Goal: Use online tool/utility: Utilize a website feature to perform a specific function

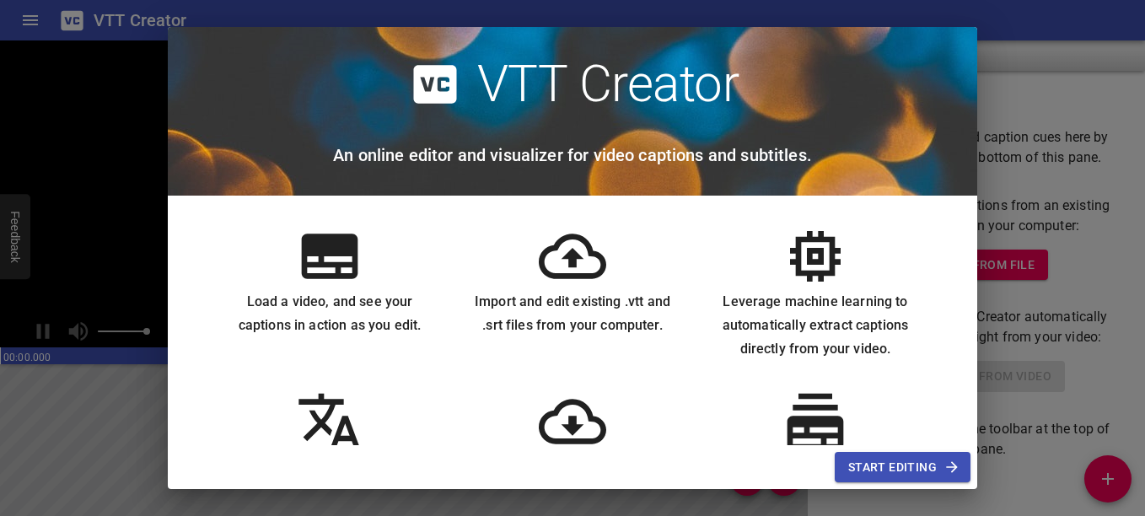
click at [694, 395] on div "Automatically extract captions from many videos at once with Batch Transcribe" at bounding box center [815, 459] width 243 height 170
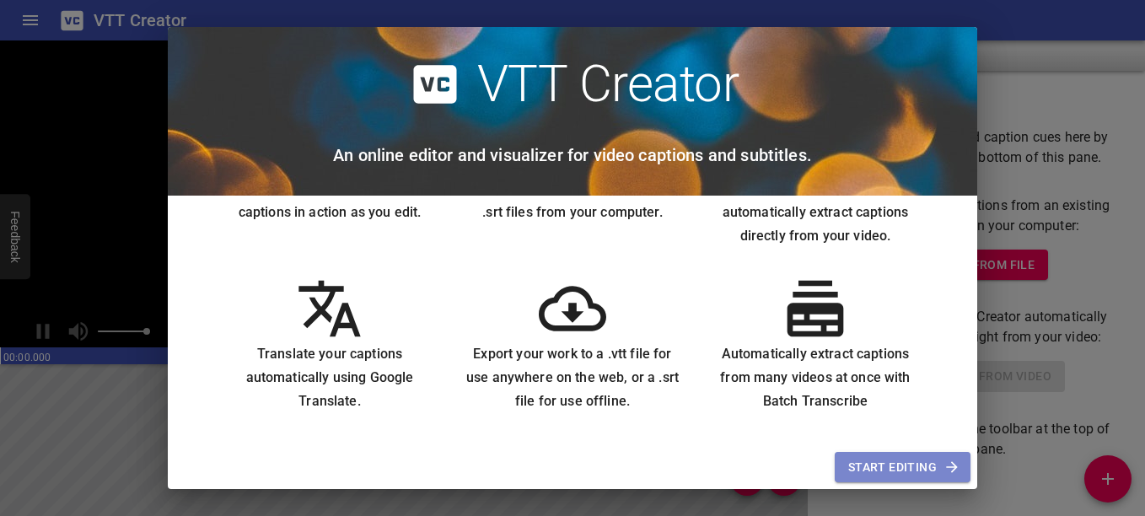
click at [895, 471] on span "Start Editing" at bounding box center [902, 467] width 109 height 21
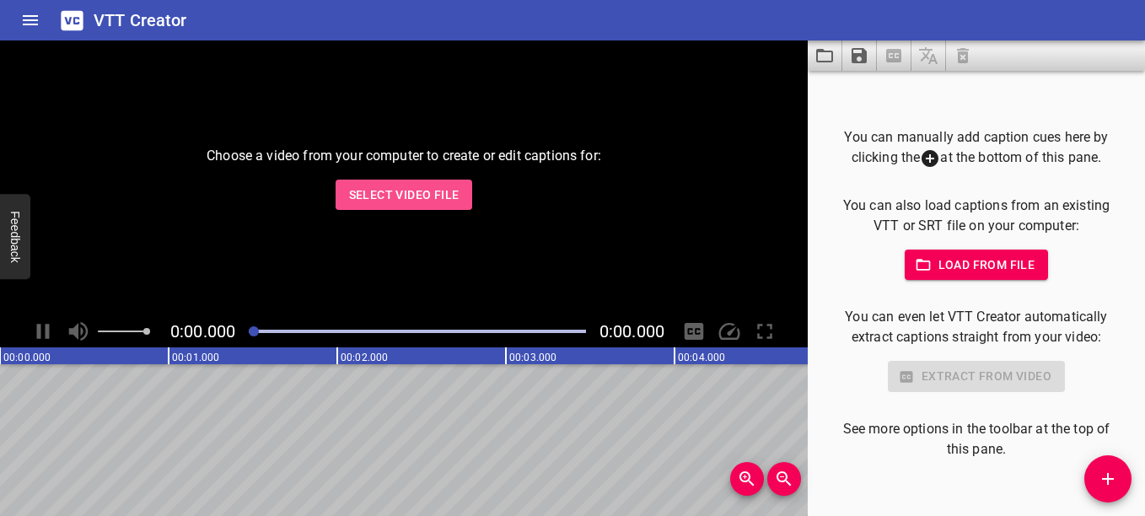
click at [443, 186] on span "Select Video File" at bounding box center [404, 195] width 110 height 21
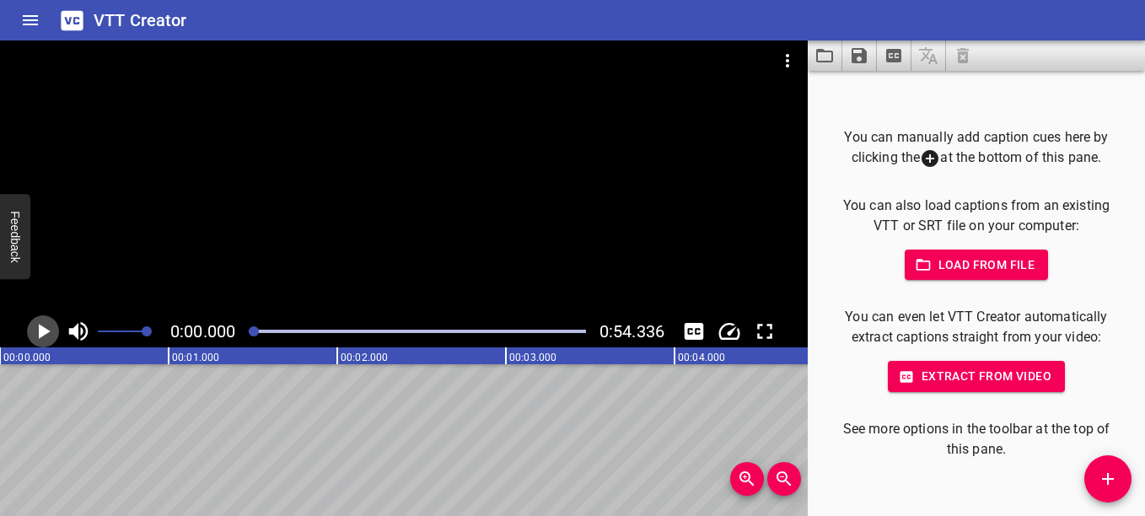
click at [46, 328] on icon "Play/Pause" at bounding box center [42, 331] width 25 height 25
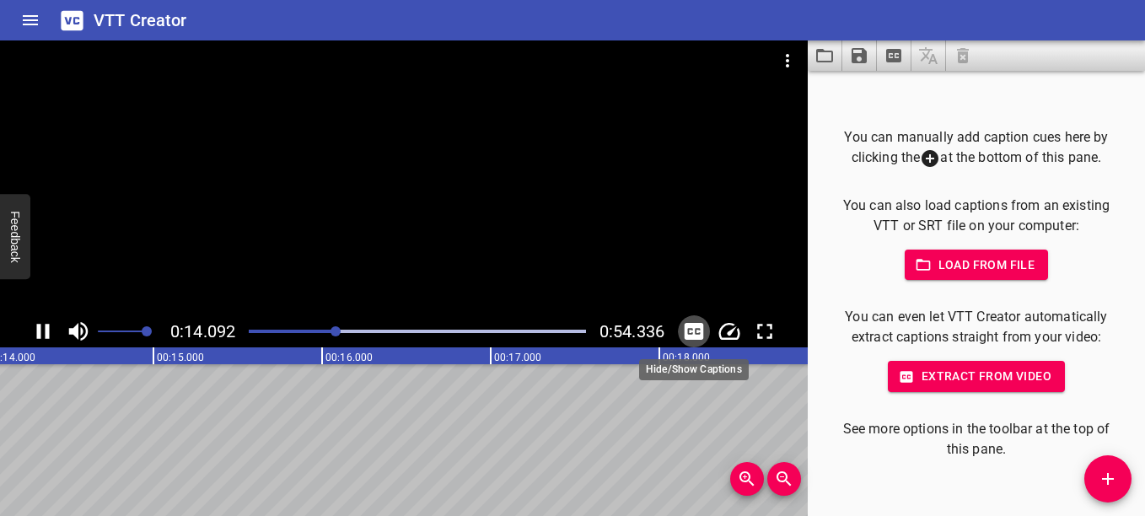
click at [699, 331] on icon "Toggle captions" at bounding box center [694, 331] width 19 height 17
click at [692, 335] on icon "Toggle captions" at bounding box center [694, 331] width 19 height 17
click at [687, 330] on icon "Toggle captions" at bounding box center [694, 331] width 19 height 17
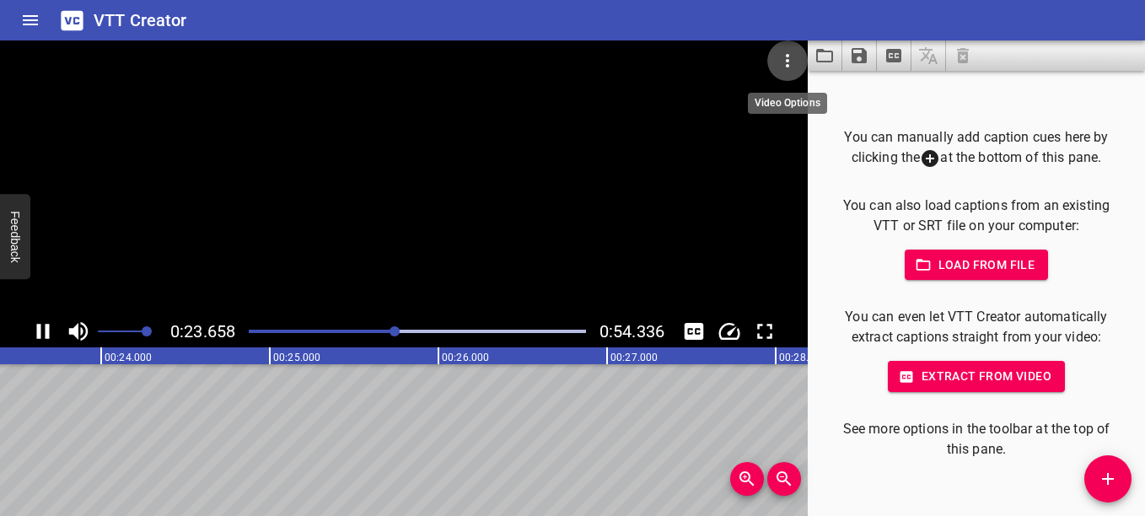
click at [789, 57] on icon "Video Options" at bounding box center [787, 60] width 3 height 13
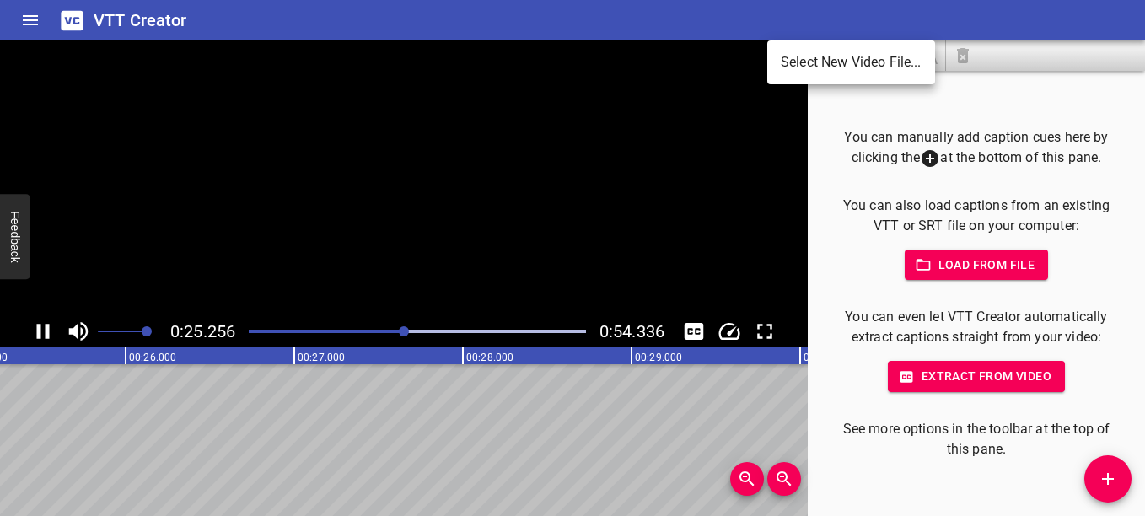
click at [730, 159] on div at bounding box center [572, 258] width 1145 height 516
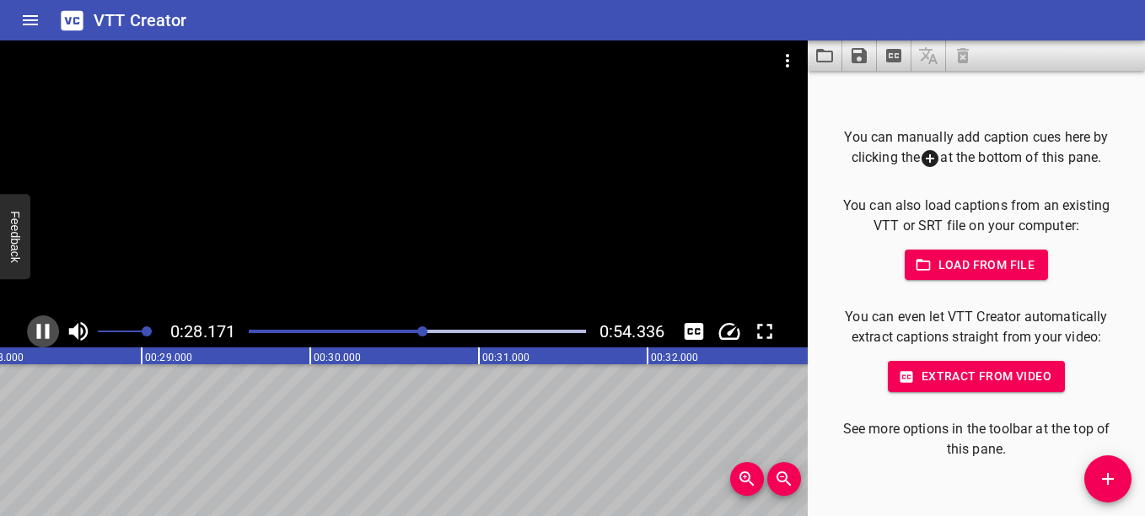
click at [40, 332] on icon "Play/Pause" at bounding box center [43, 331] width 13 height 15
click at [947, 267] on span "Load from file" at bounding box center [976, 265] width 117 height 21
click at [373, 198] on div at bounding box center [404, 177] width 808 height 275
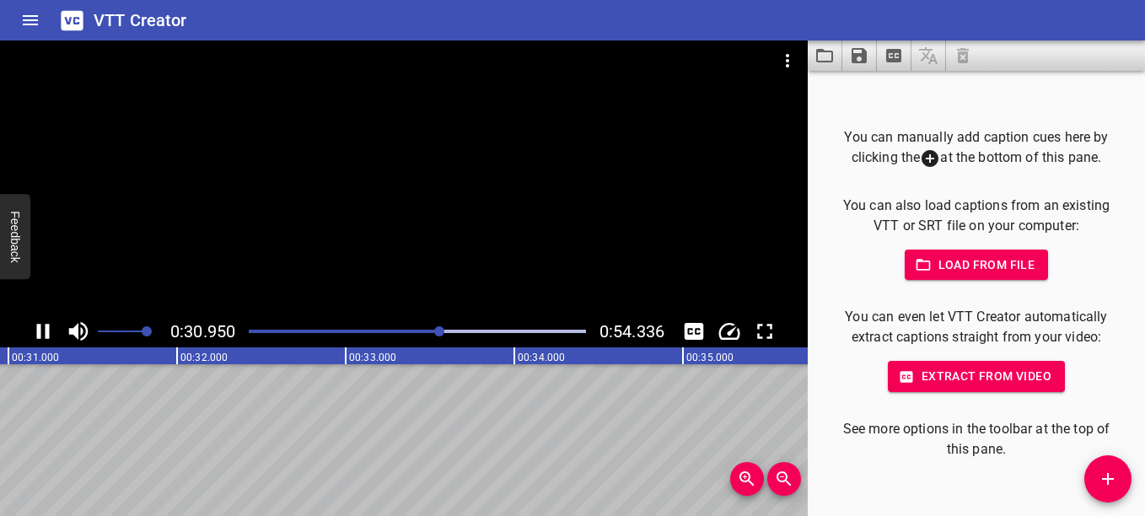
click at [957, 59] on div at bounding box center [894, 55] width 172 height 30
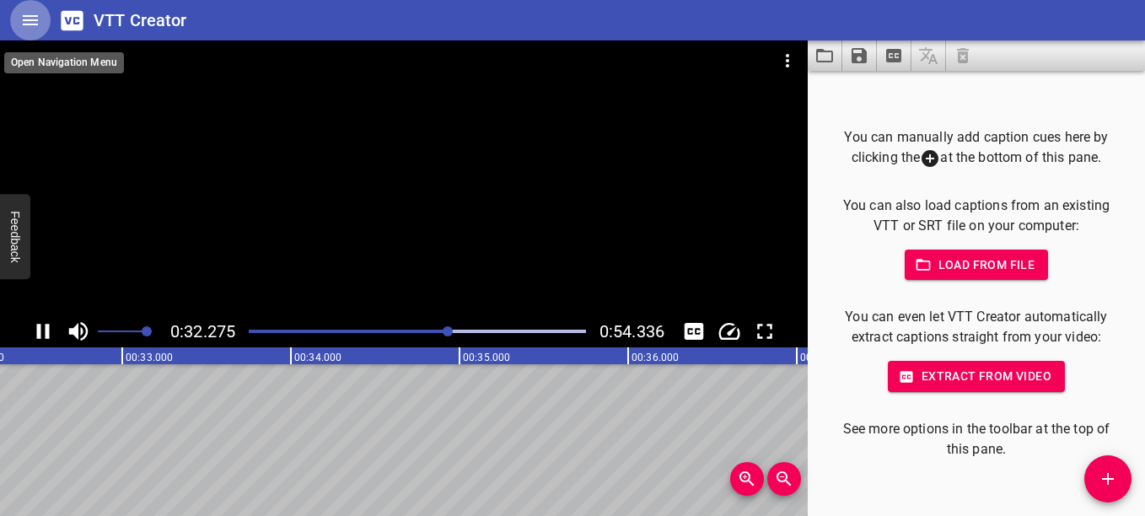
click at [32, 23] on icon "Home" at bounding box center [30, 20] width 20 height 20
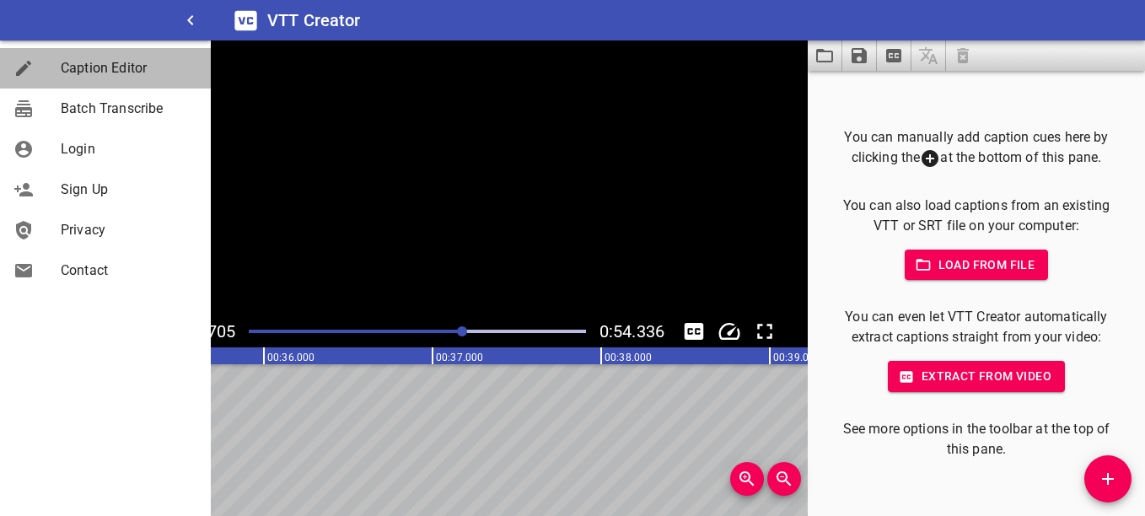
scroll to position [0, 5854]
click at [131, 67] on span "Caption Editor" at bounding box center [129, 68] width 137 height 20
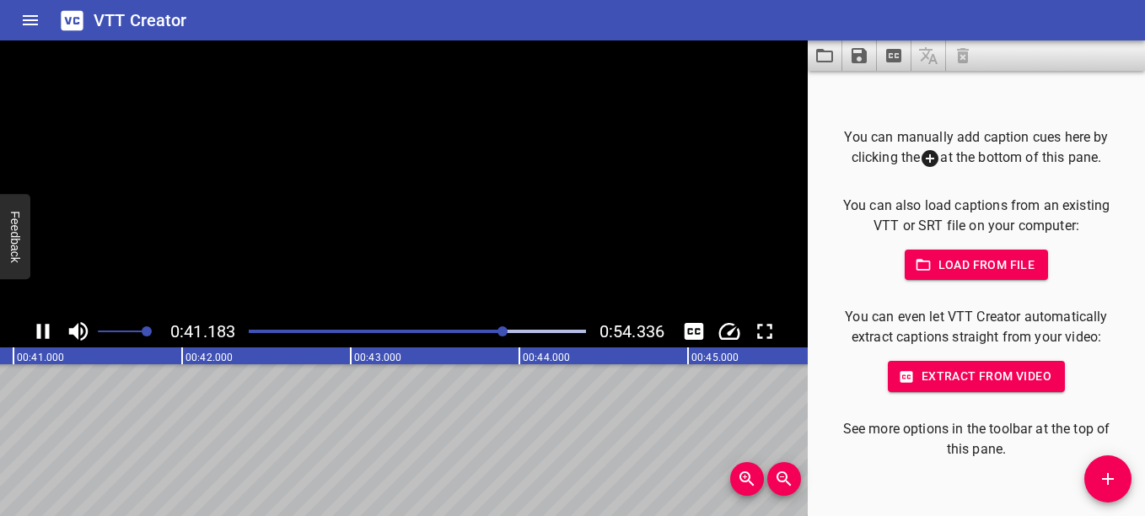
scroll to position [0, 6947]
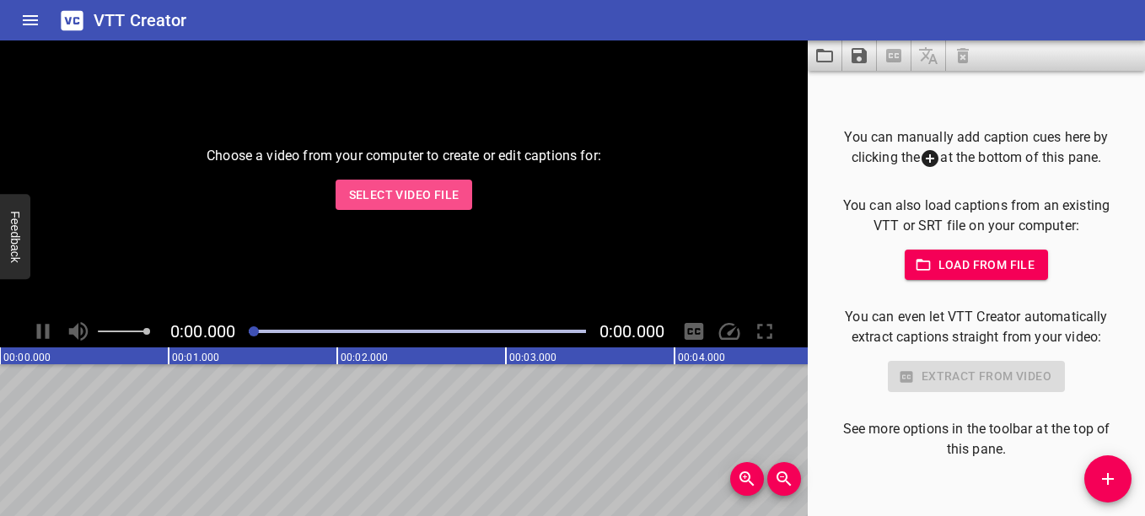
click at [408, 194] on span "Select Video File" at bounding box center [404, 195] width 110 height 21
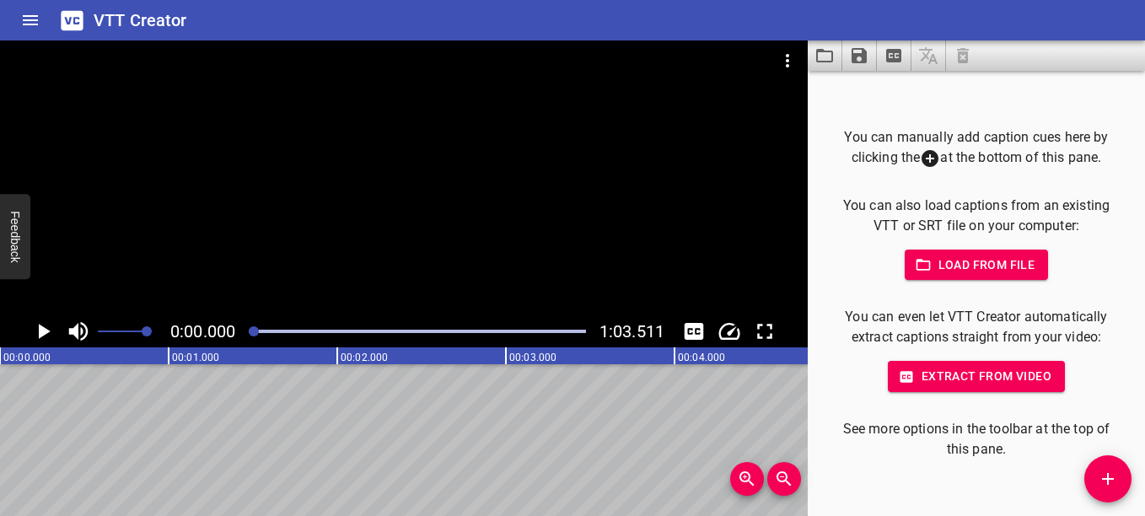
click at [40, 327] on icon "Play/Pause" at bounding box center [45, 331] width 12 height 15
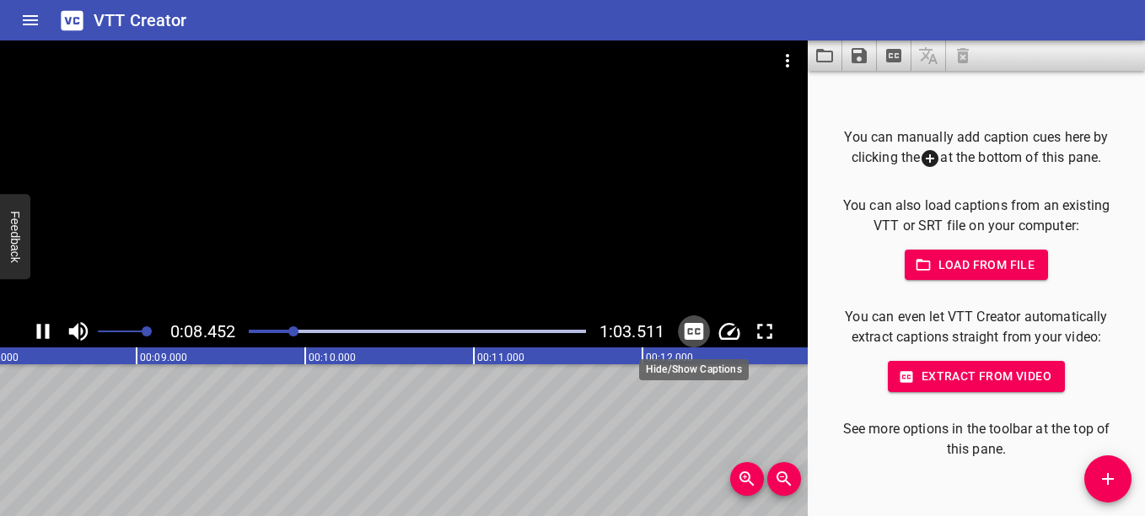
click at [689, 326] on icon "Toggle captions" at bounding box center [694, 331] width 19 height 17
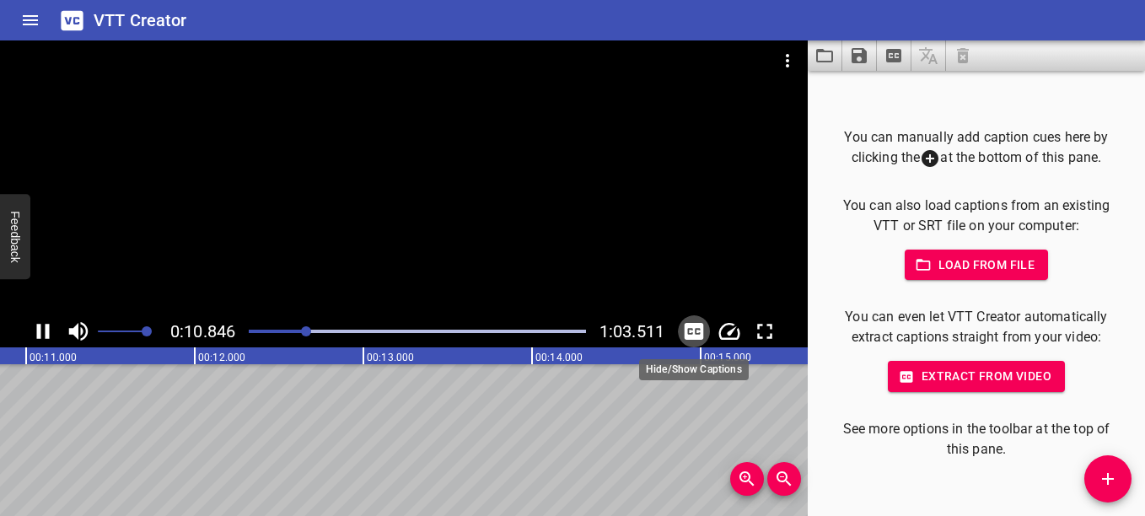
click at [689, 326] on icon "Toggle captions" at bounding box center [694, 331] width 19 height 17
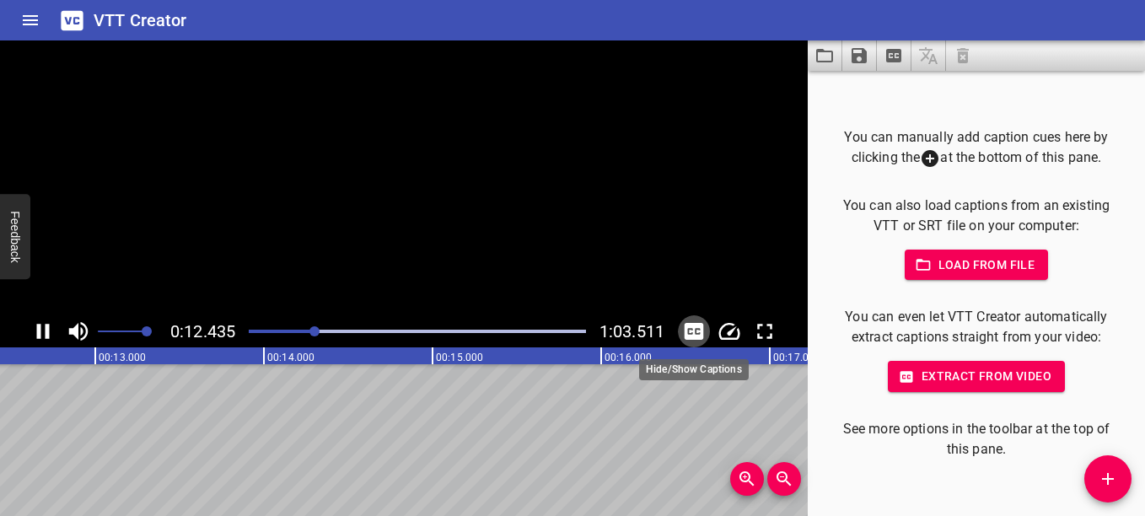
click at [689, 326] on icon "Toggle captions" at bounding box center [694, 331] width 19 height 17
click at [693, 329] on icon "Toggle captions" at bounding box center [694, 331] width 19 height 17
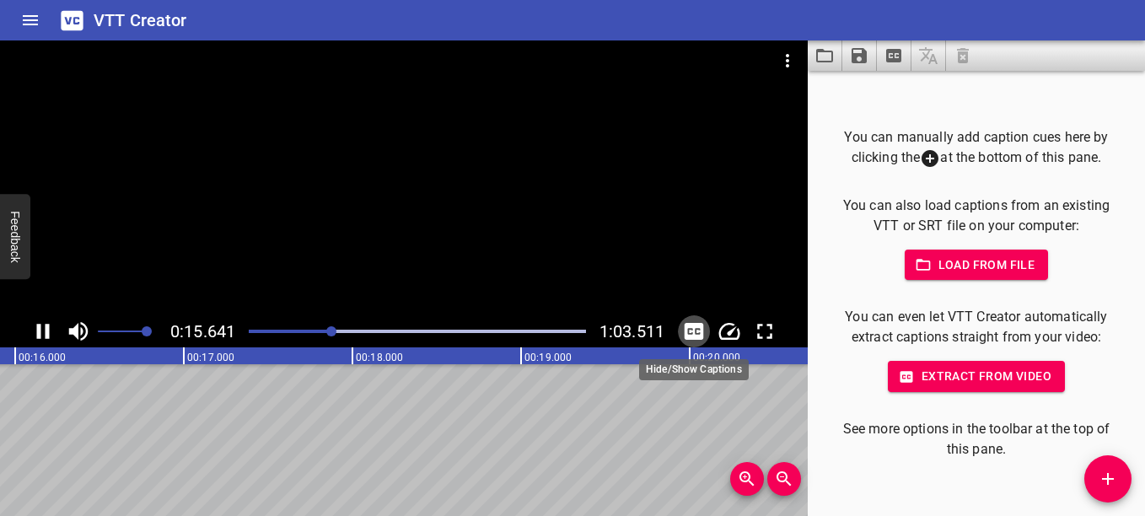
click at [693, 329] on icon "Toggle captions" at bounding box center [694, 331] width 19 height 17
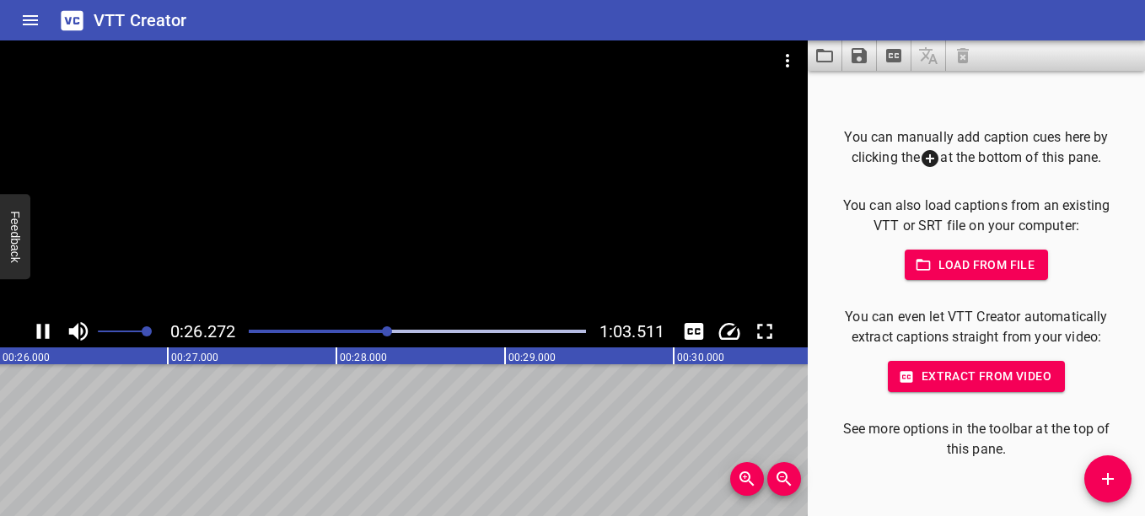
click at [581, 333] on div at bounding box center [418, 332] width 358 height 24
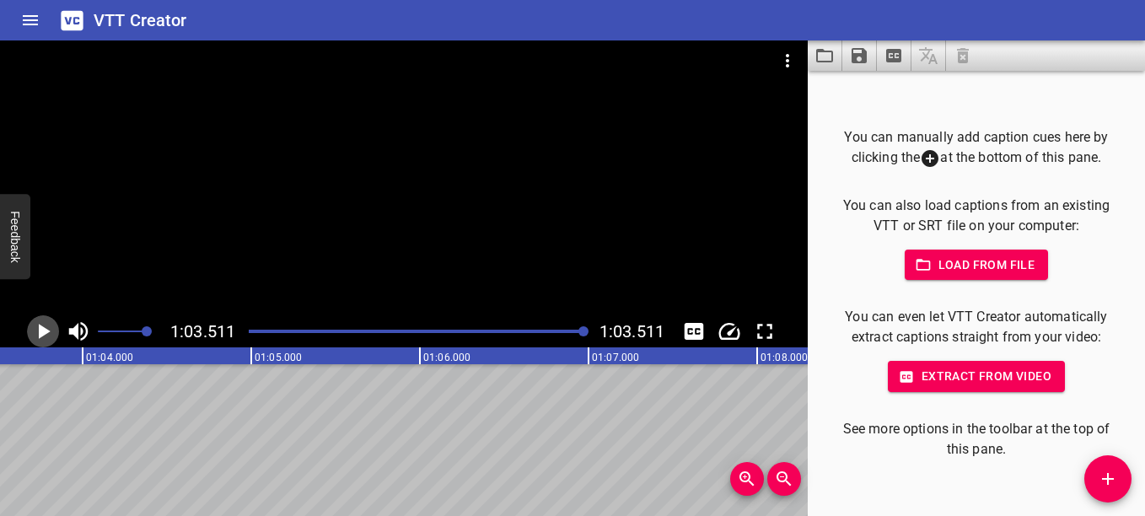
click at [36, 332] on icon "Play/Pause" at bounding box center [42, 331] width 25 height 25
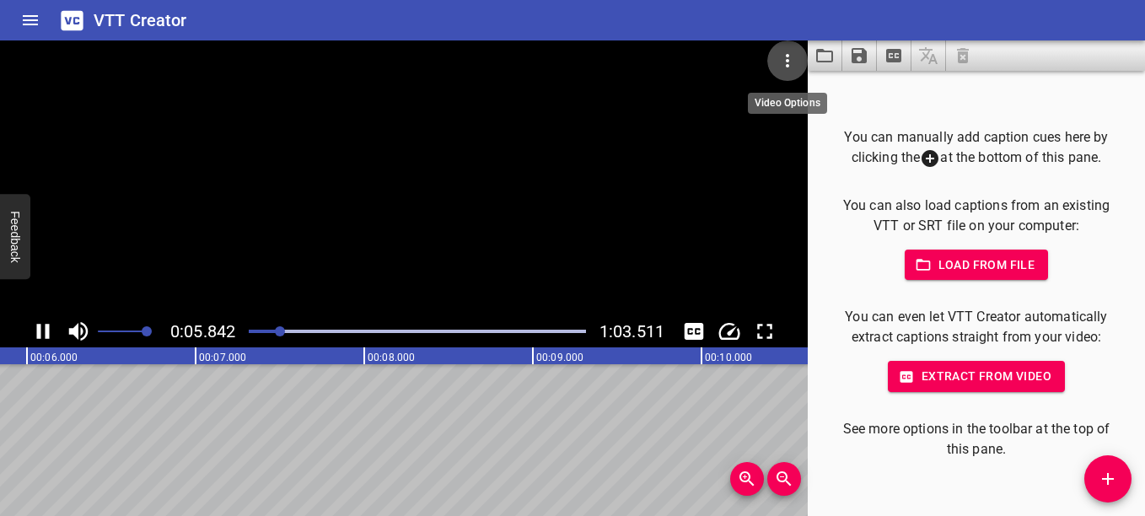
click at [796, 60] on icon "Video Options" at bounding box center [788, 61] width 20 height 20
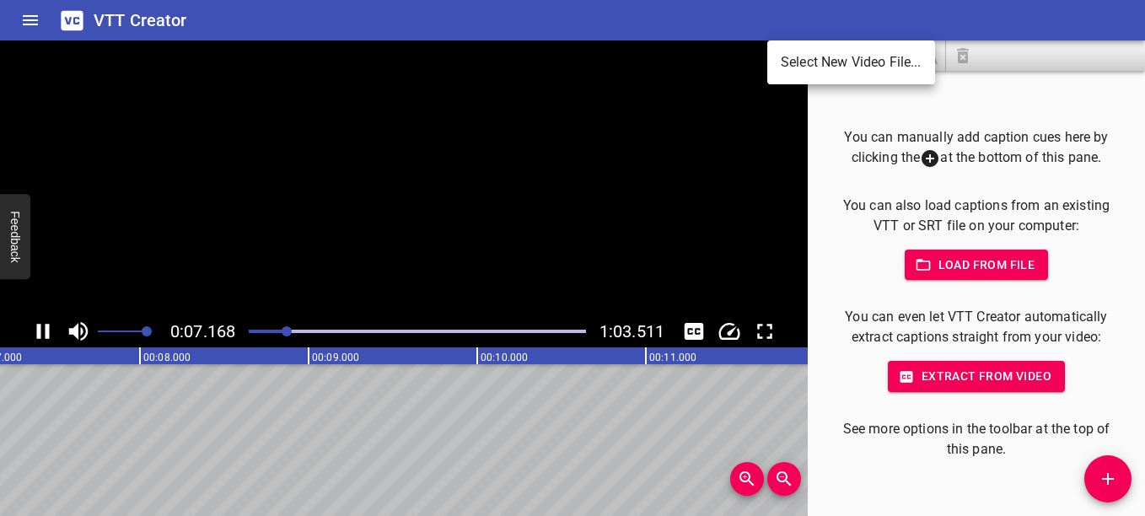
click at [833, 118] on div at bounding box center [572, 258] width 1145 height 516
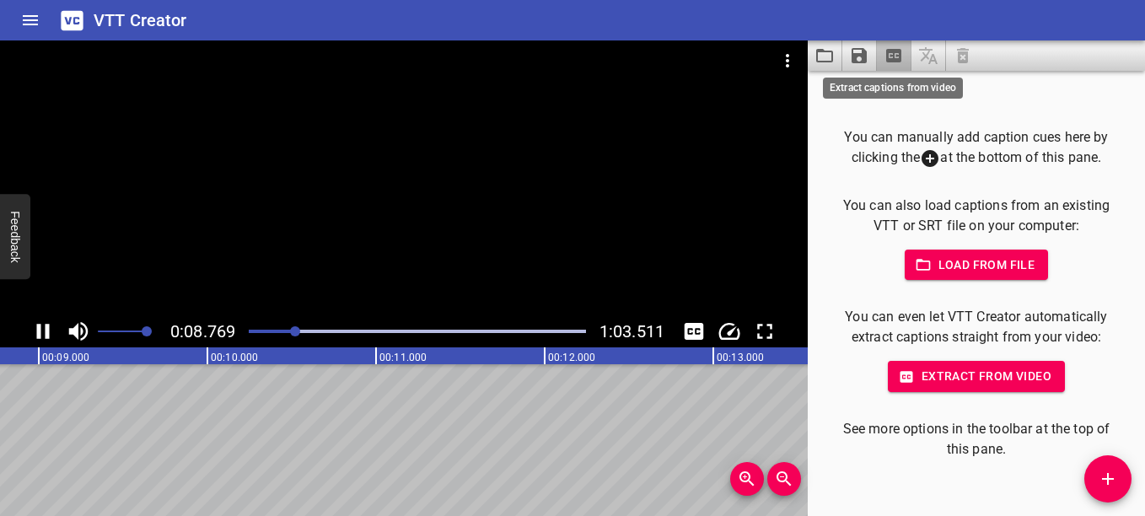
click at [891, 48] on icon "Extract captions from video" at bounding box center [894, 56] width 20 height 20
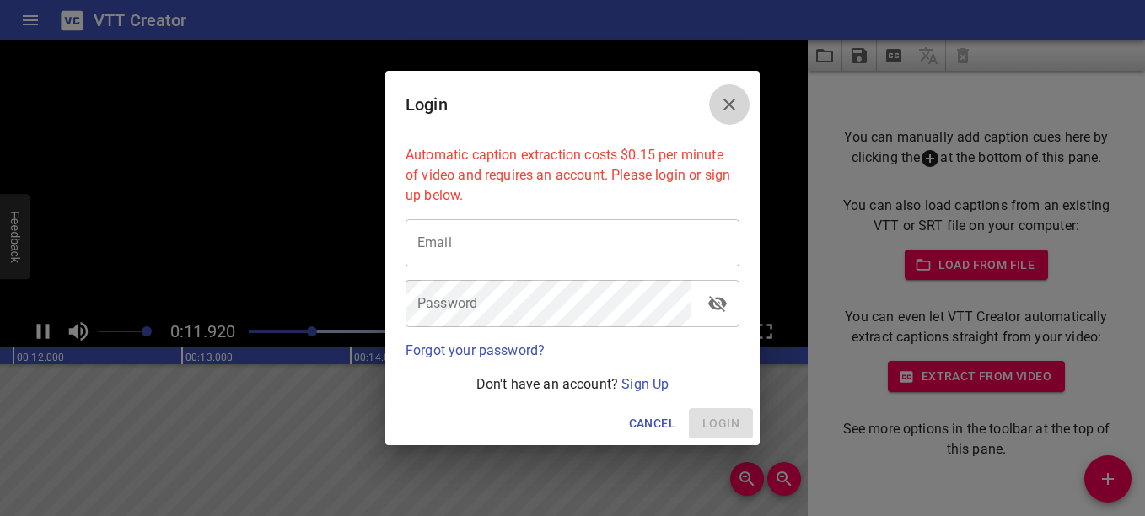
click at [733, 101] on icon "Close" at bounding box center [730, 105] width 12 height 12
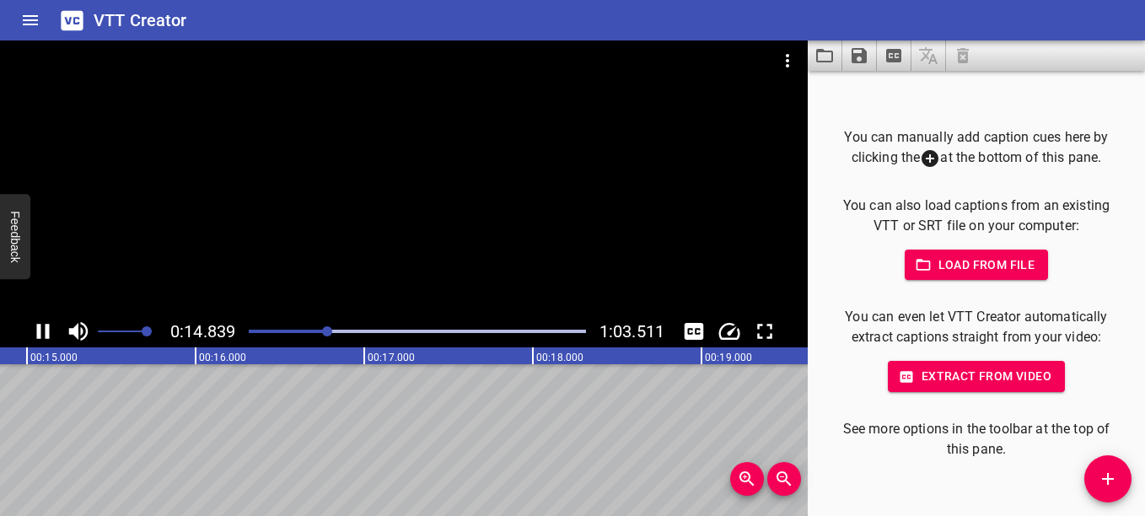
scroll to position [0, 2549]
